Goal: Information Seeking & Learning: Find specific fact

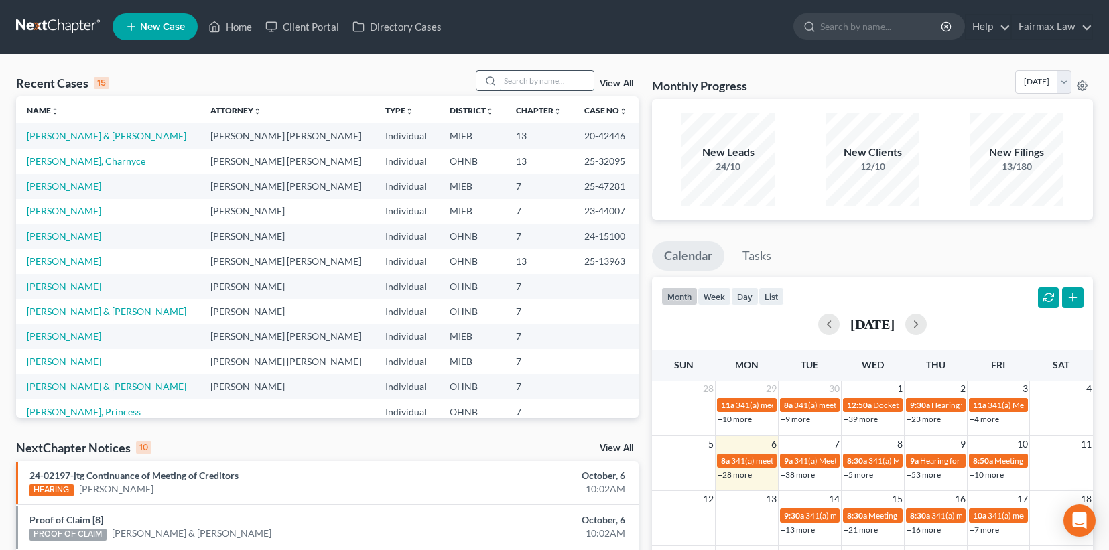
click at [512, 71] on input "search" at bounding box center [547, 80] width 94 height 19
click at [513, 82] on input "search" at bounding box center [547, 80] width 94 height 19
paste input "2:25-bk-54282"
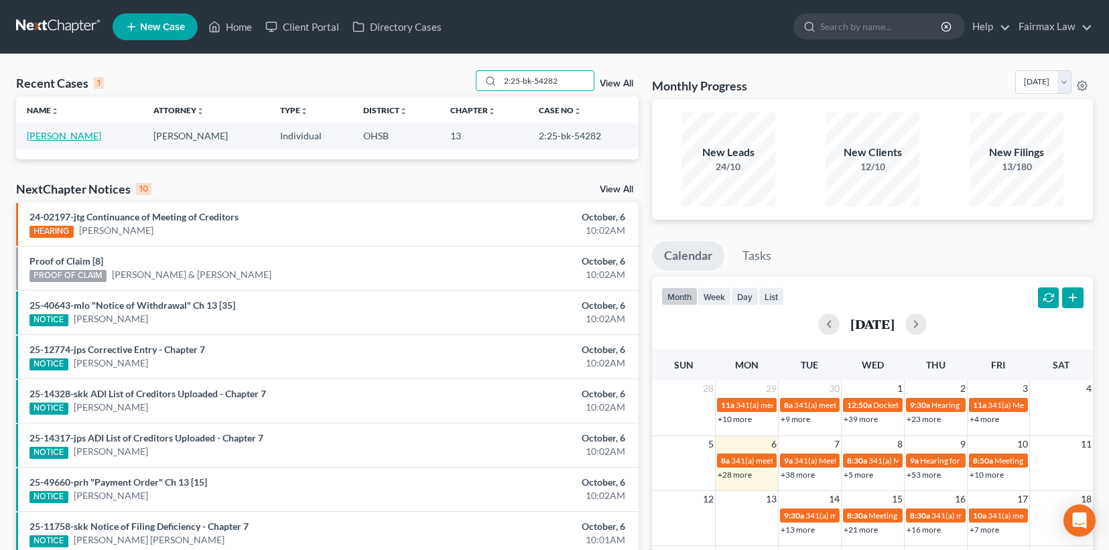
type input "2:25-bk-54282"
click at [98, 131] on link "[PERSON_NAME]" at bounding box center [64, 135] width 74 height 11
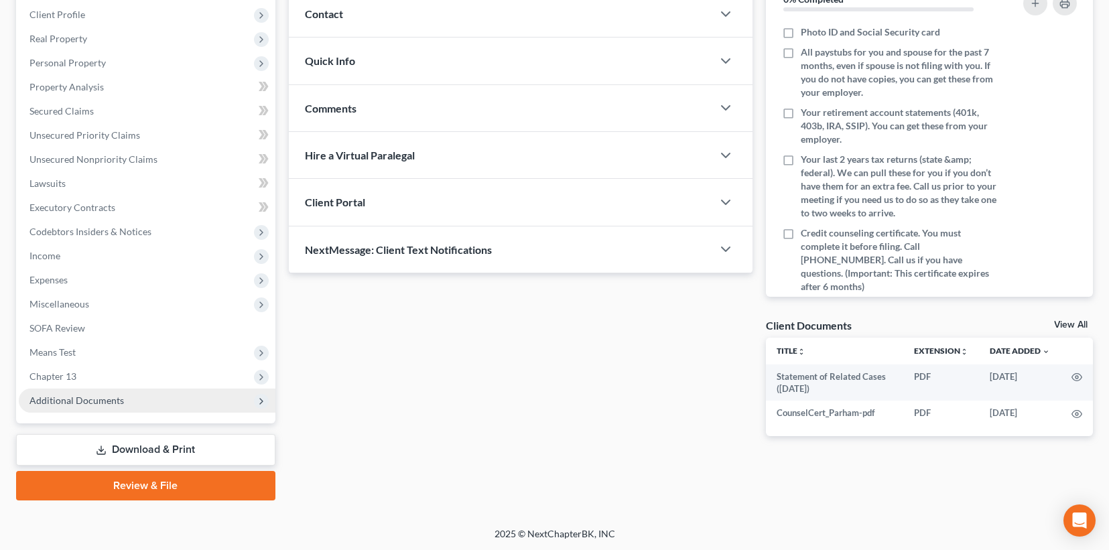
click at [86, 400] on span "Additional Documents" at bounding box center [76, 400] width 94 height 11
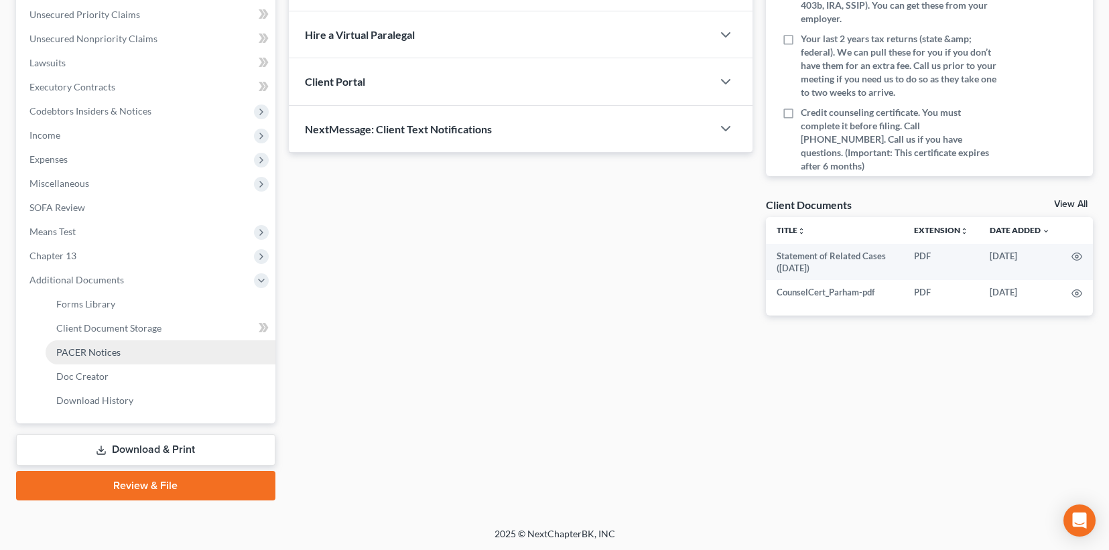
click at [108, 353] on span "PACER Notices" at bounding box center [88, 351] width 64 height 11
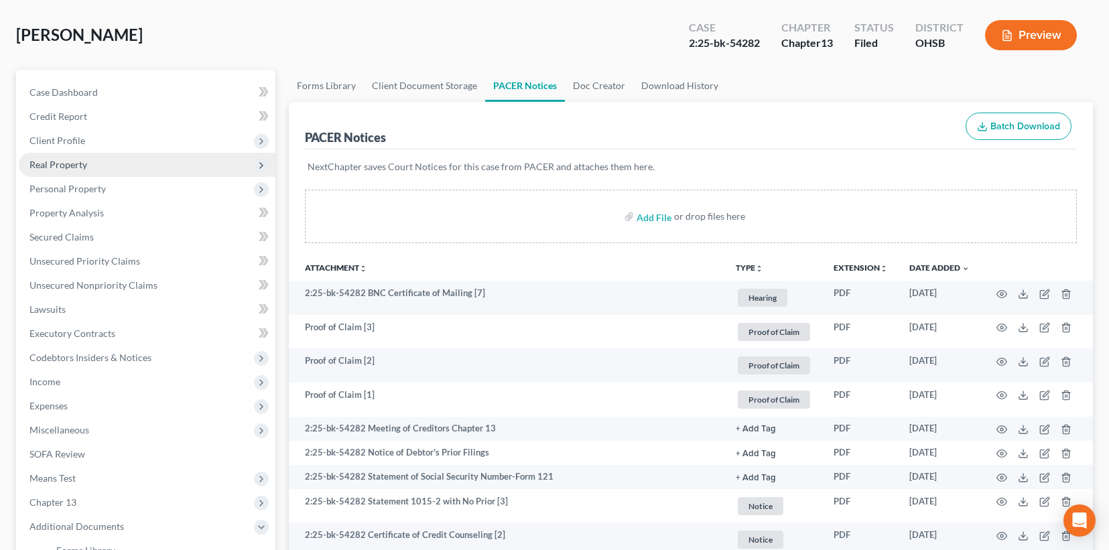
scroll to position [22, 0]
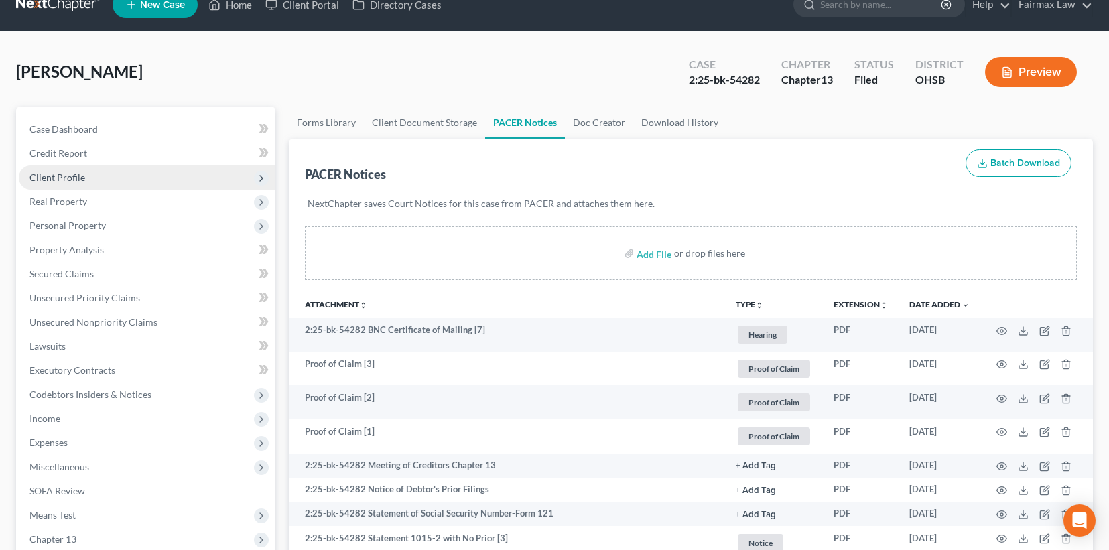
click at [100, 182] on span "Client Profile" at bounding box center [147, 177] width 257 height 24
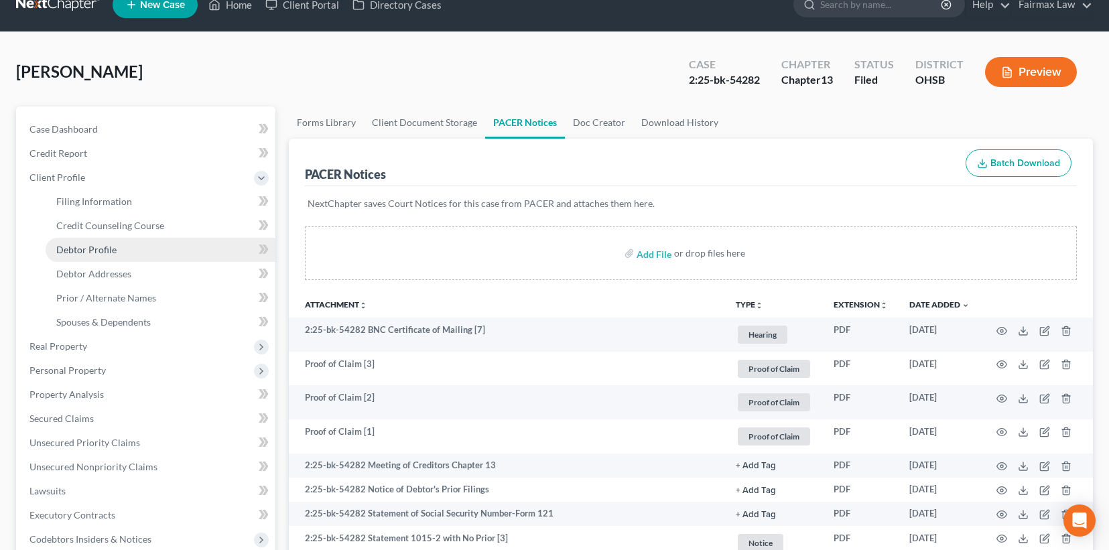
click at [108, 248] on span "Debtor Profile" at bounding box center [86, 249] width 60 height 11
select select "0"
select select "2"
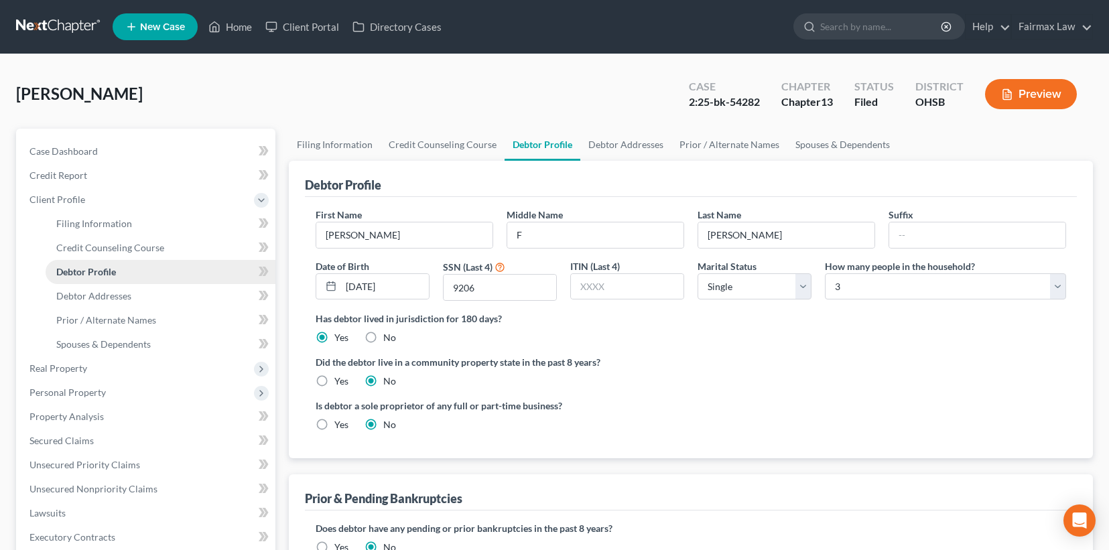
radio input "true"
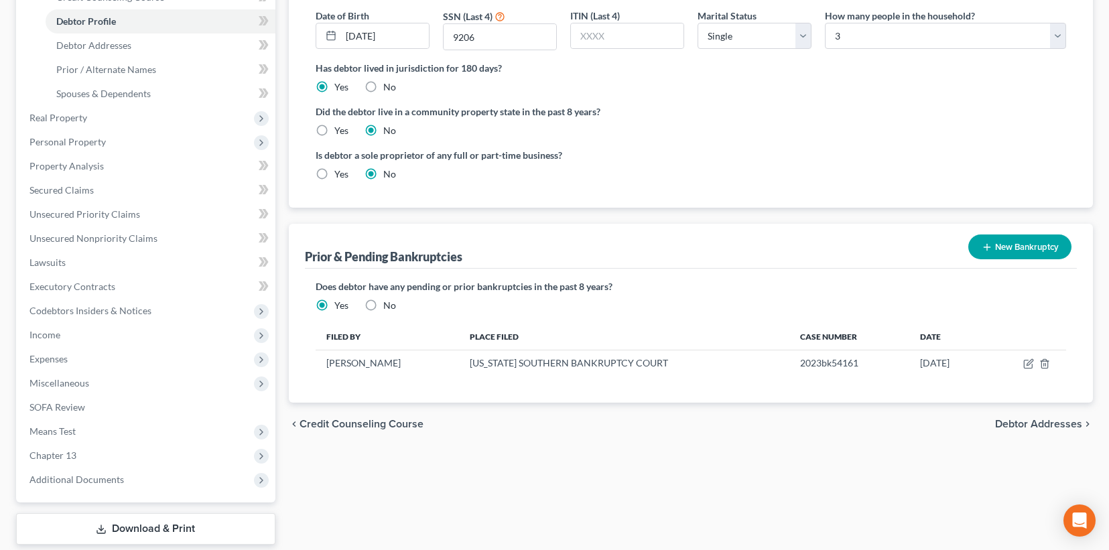
scroll to position [330, 0]
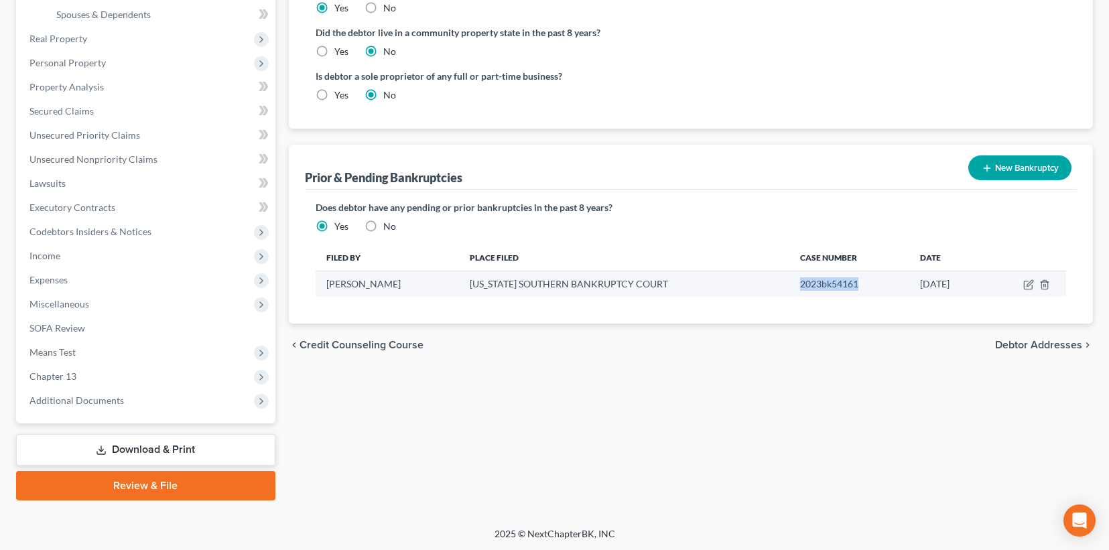
drag, startPoint x: 835, startPoint y: 281, endPoint x: 768, endPoint y: 284, distance: 67.1
click at [789, 284] on td "2023bk54161" at bounding box center [849, 283] width 120 height 25
copy td "2023bk54161"
